Goal: Complete application form

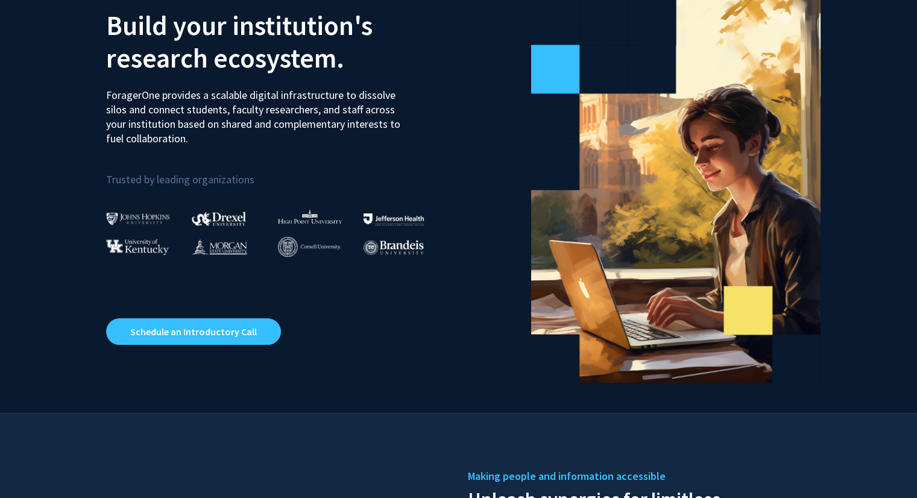
scroll to position [20, 0]
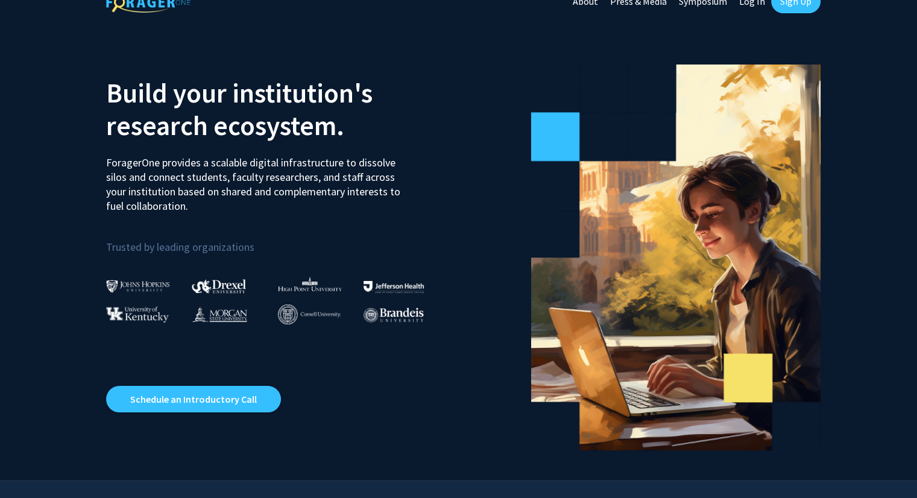
click at [751, 2] on link "Log In" at bounding box center [752, 1] width 38 height 42
select select
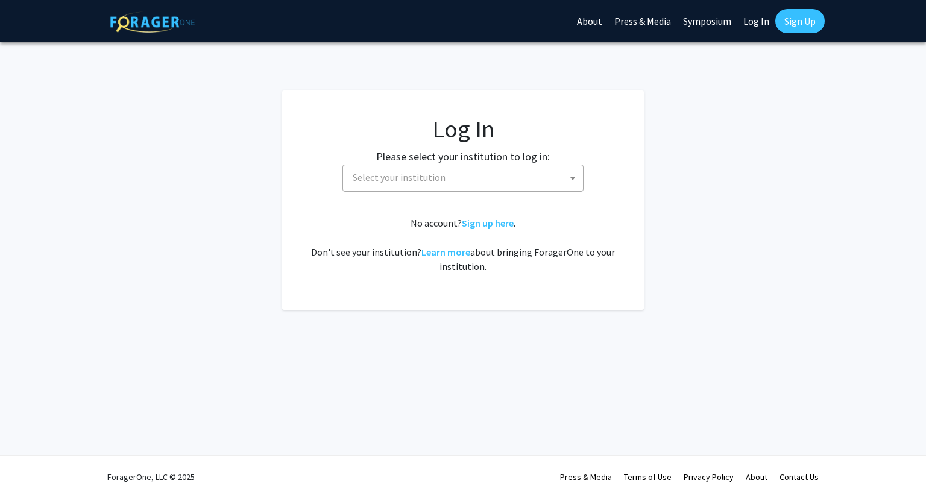
click at [817, 27] on link "Sign Up" at bounding box center [800, 21] width 49 height 24
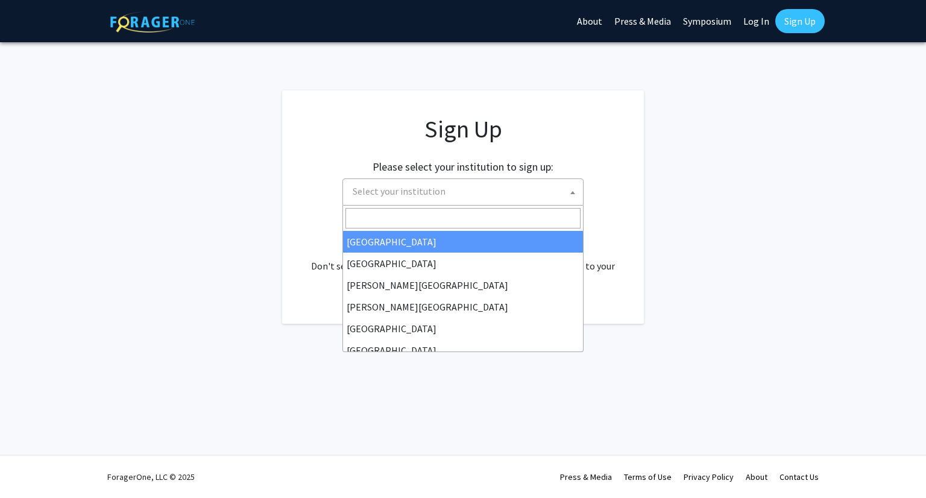
click at [426, 195] on span "Select your institution" at bounding box center [399, 191] width 93 height 12
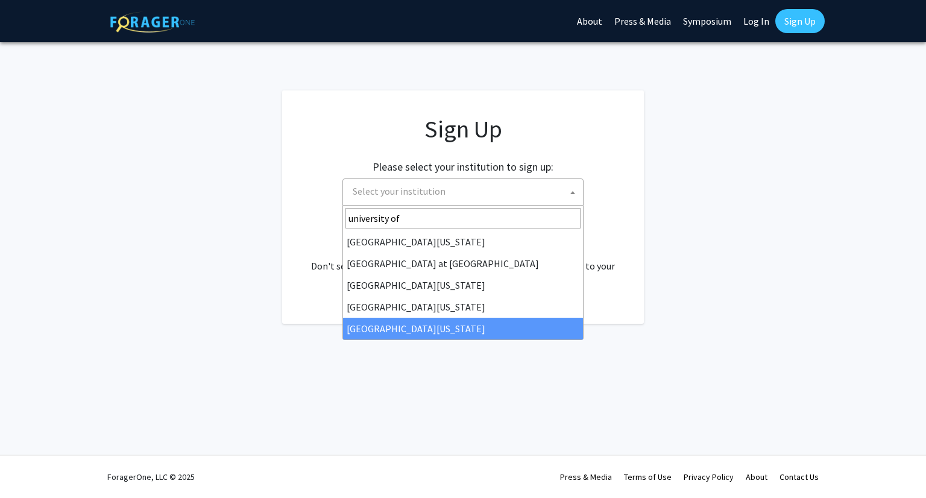
type input "university of"
select select "33"
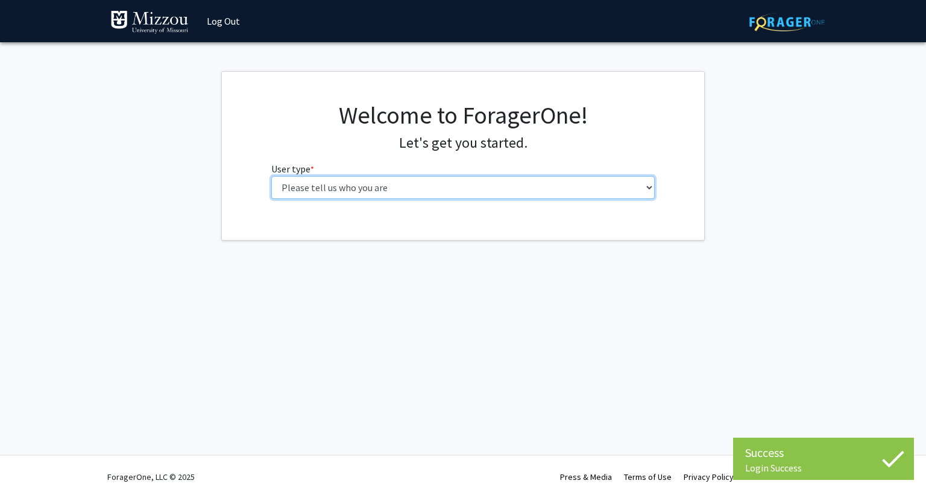
click at [364, 189] on select "Please tell us who you are Undergraduate Student Master's Student Doctoral Cand…" at bounding box center [463, 187] width 384 height 23
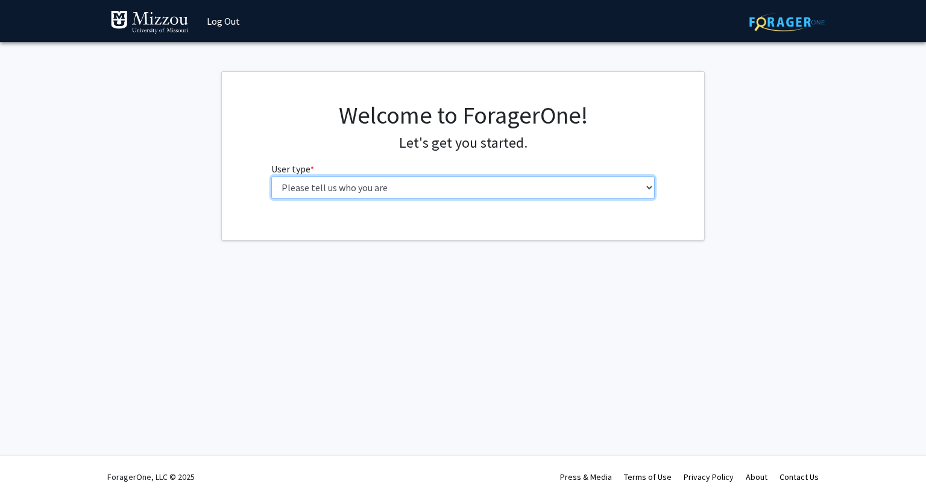
select select "5: faculty"
click at [271, 176] on select "Please tell us who you are Undergraduate Student Master's Student Doctoral Cand…" at bounding box center [463, 187] width 384 height 23
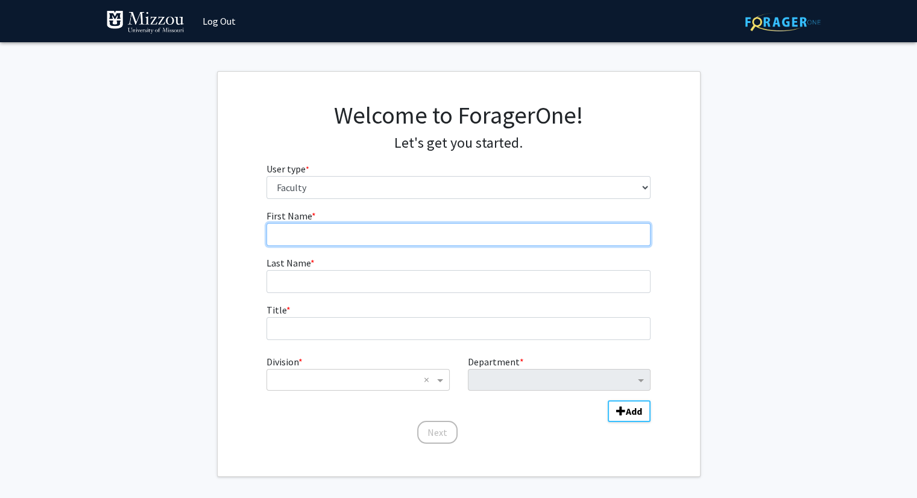
click at [408, 239] on input "First Name * required" at bounding box center [459, 234] width 384 height 23
type input "[PERSON_NAME]"
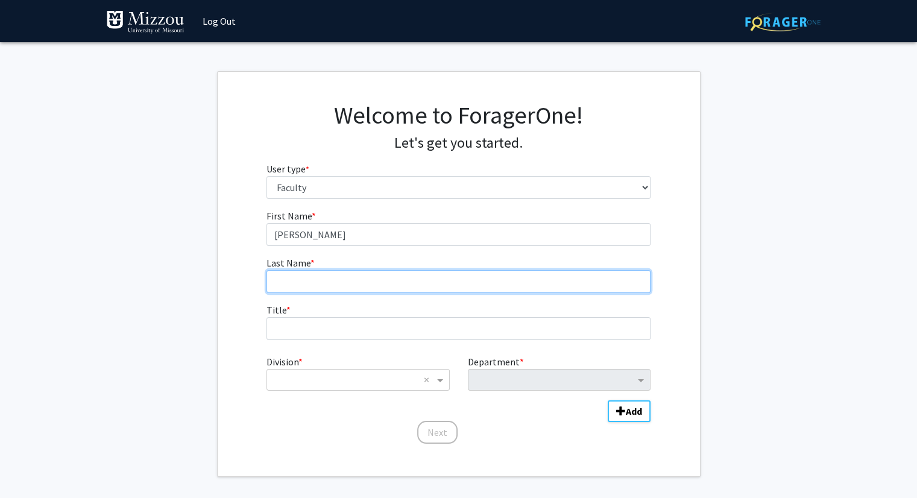
type input "Verniz"
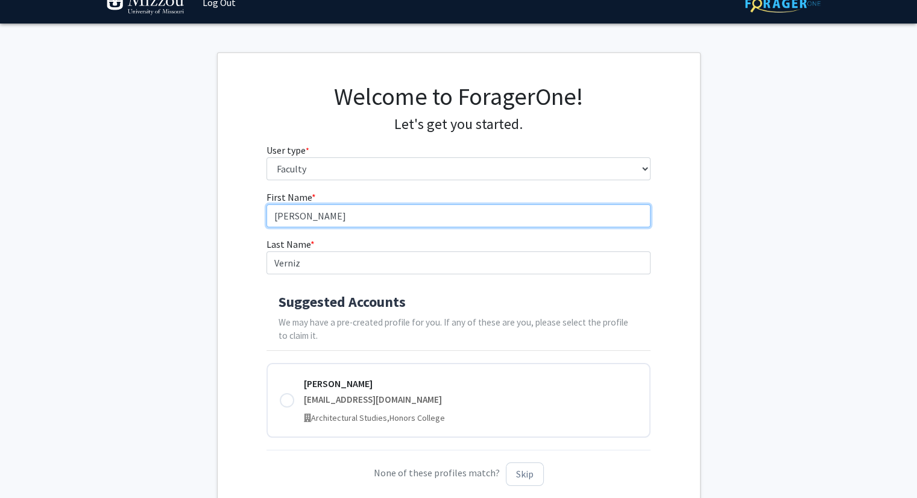
scroll to position [60, 0]
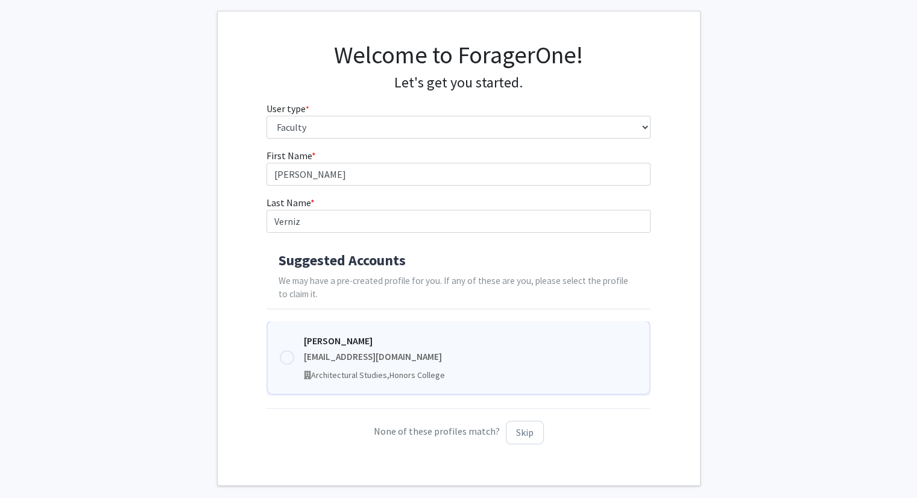
click at [285, 359] on div at bounding box center [287, 357] width 14 height 14
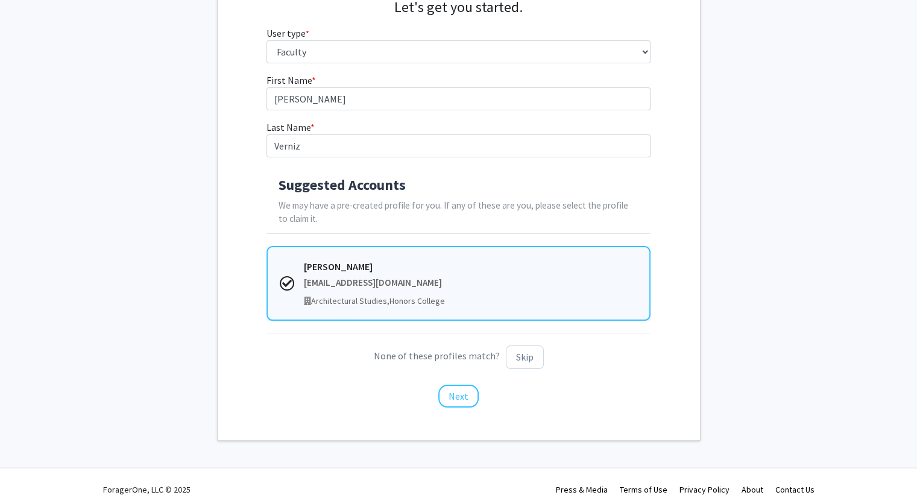
scroll to position [147, 0]
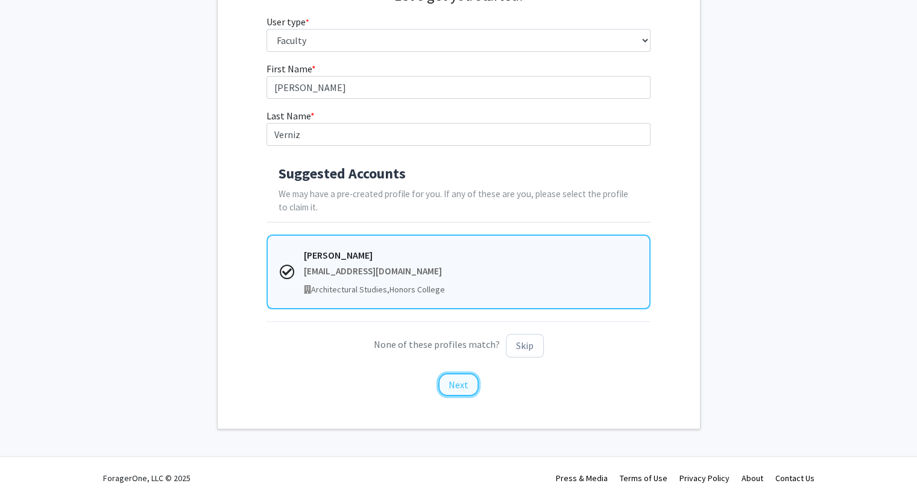
click at [450, 383] on button "Next" at bounding box center [458, 384] width 40 height 23
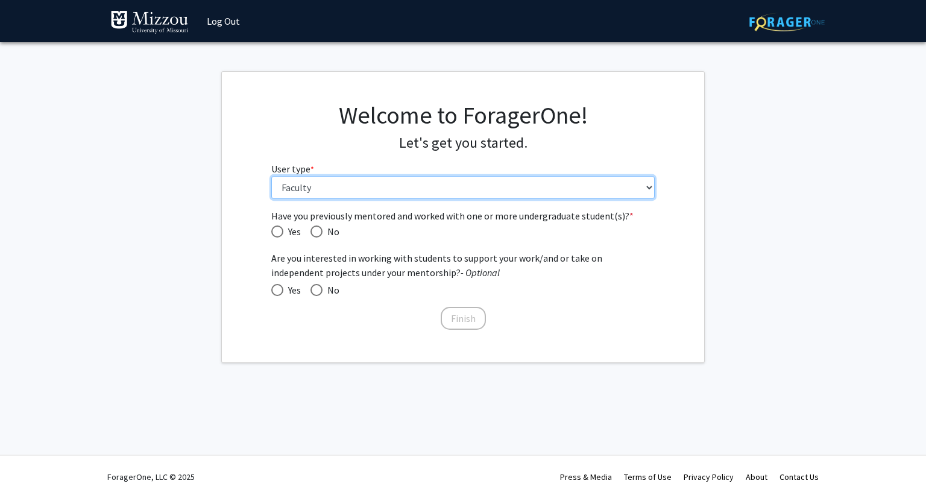
click at [326, 181] on select "Please tell us who you are Undergraduate Student Master's Student Doctoral Cand…" at bounding box center [463, 187] width 384 height 23
click at [352, 192] on select "Please tell us who you are Undergraduate Student Master's Student Doctoral Cand…" at bounding box center [463, 187] width 384 height 23
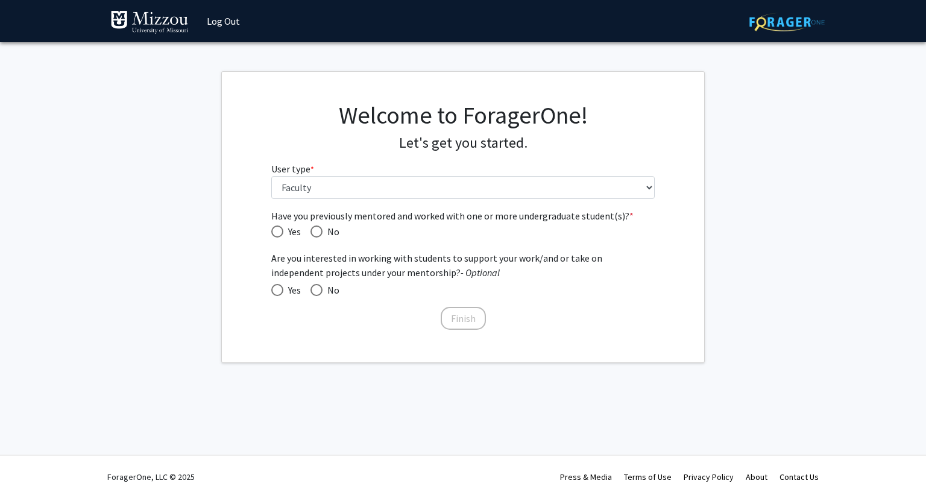
click at [279, 230] on span "Have you previously mentored and worked with one or more undergraduate student(…" at bounding box center [277, 232] width 12 height 12
click at [279, 230] on input "Yes" at bounding box center [277, 232] width 12 height 12
radio input "true"
click at [317, 292] on span at bounding box center [317, 290] width 12 height 12
click at [317, 292] on input "No" at bounding box center [317, 290] width 12 height 12
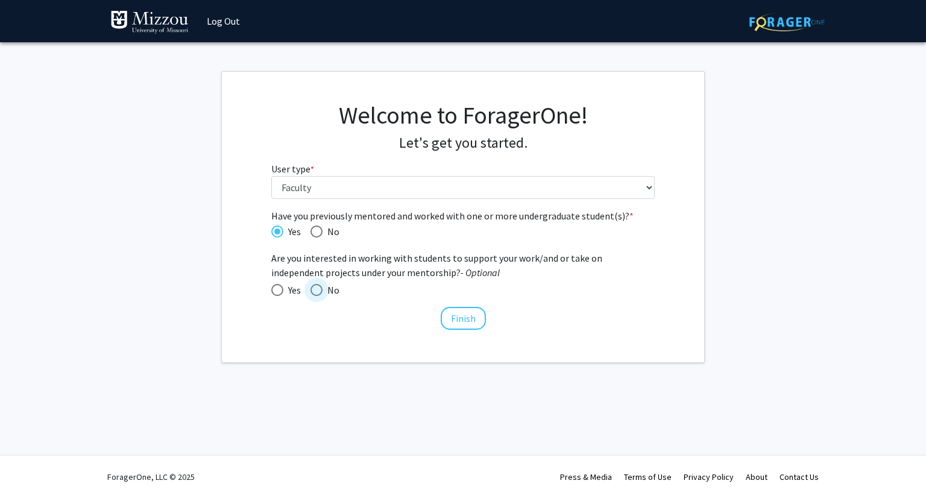
radio input "true"
click at [466, 317] on button "Finish" at bounding box center [463, 318] width 45 height 23
